Goal: Find specific page/section: Find specific page/section

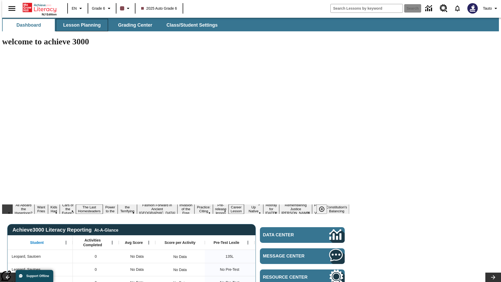
click at [80, 25] on span "Lesson Planning" at bounding box center [82, 25] width 38 height 6
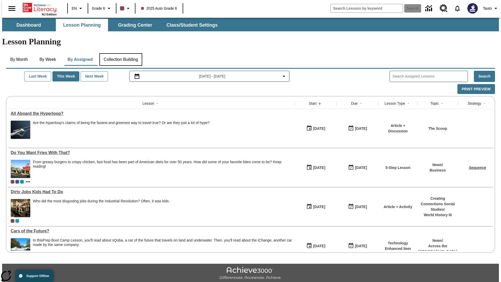
click at [120, 53] on button "Collection Building" at bounding box center [120, 59] width 43 height 13
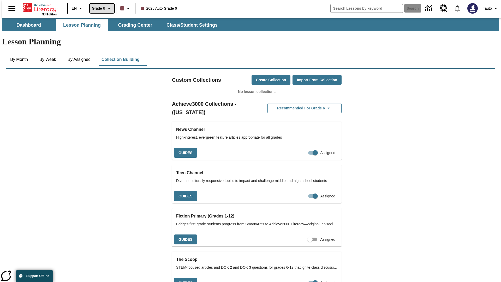
click at [100, 8] on span "Grade 6" at bounding box center [98, 8] width 13 height 5
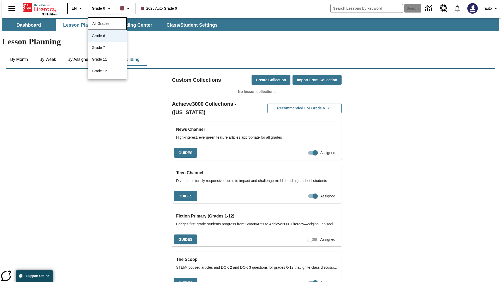
click at [107, 23] on span "All Grades" at bounding box center [100, 23] width 17 height 4
